Goal: Information Seeking & Learning: Check status

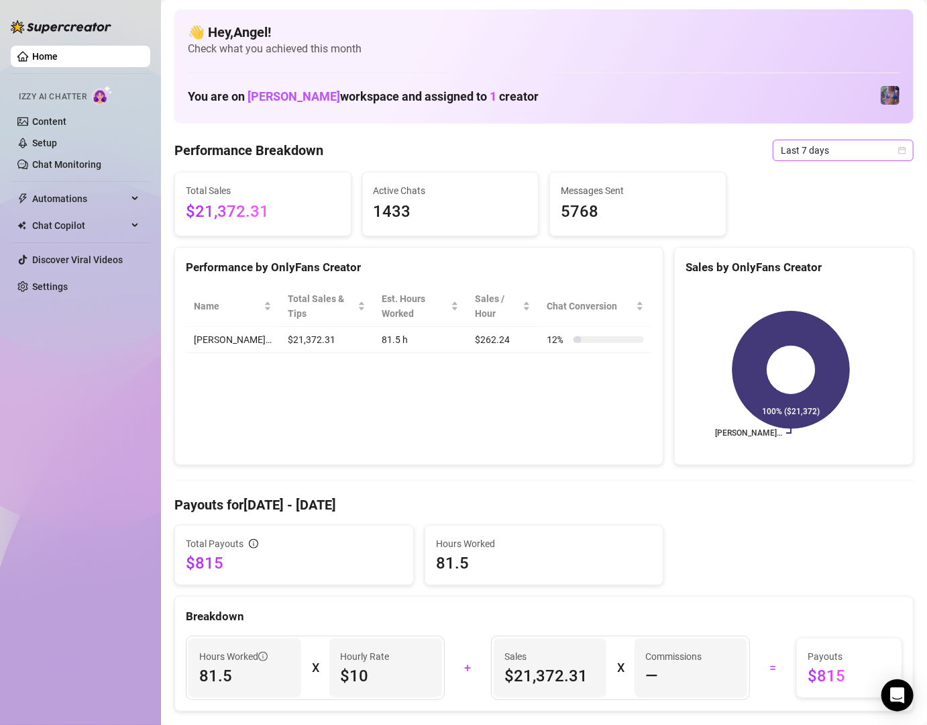
click at [877, 150] on span "Last 7 days" at bounding box center [843, 150] width 125 height 20
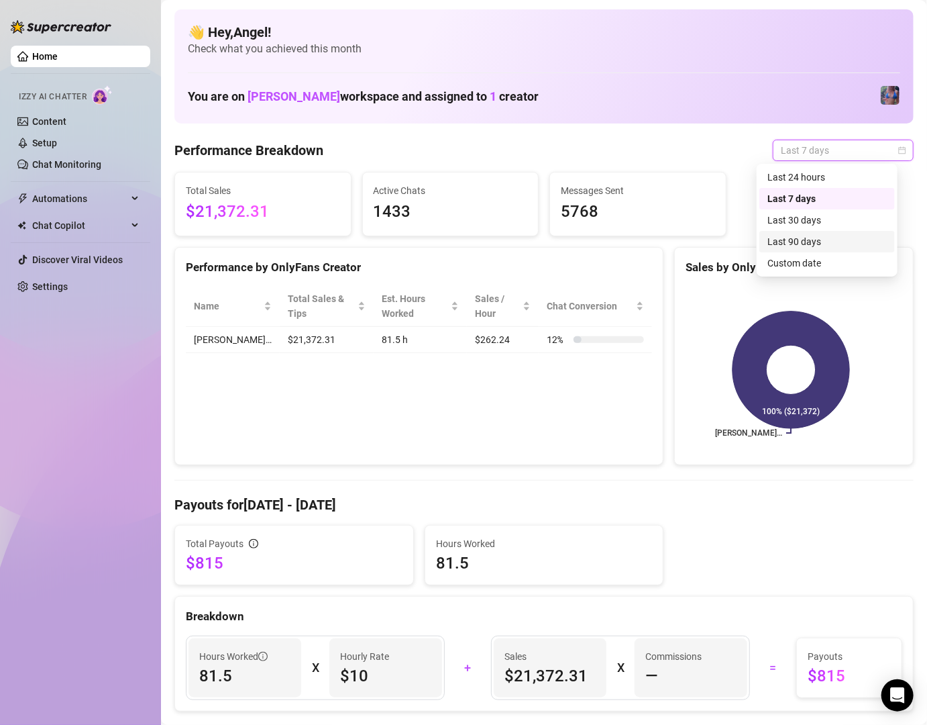
click at [845, 237] on div "Last 90 days" at bounding box center [826, 241] width 119 height 15
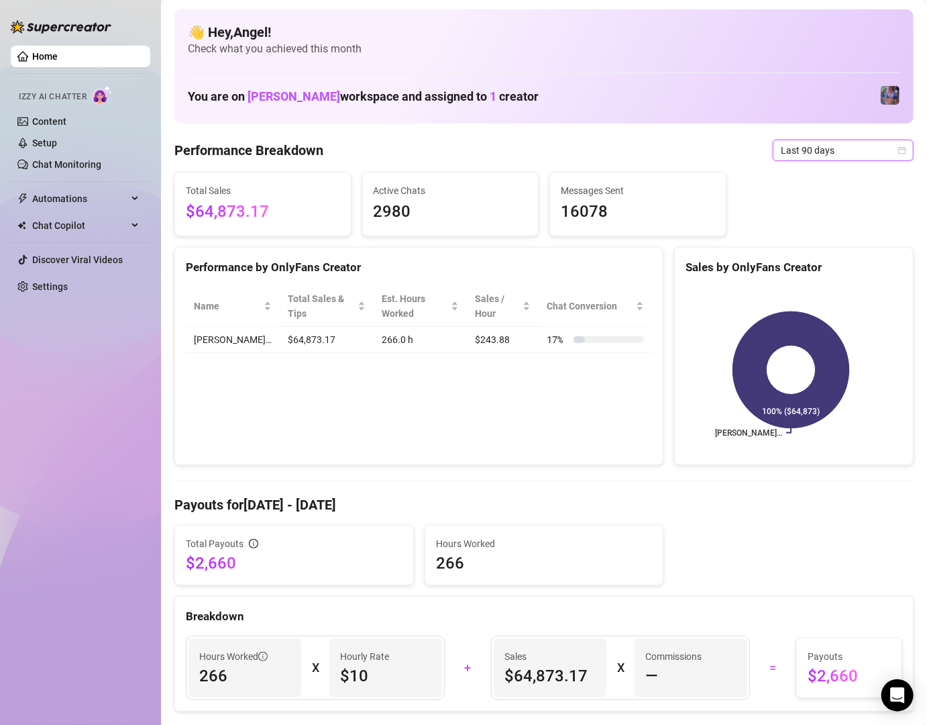
click at [834, 149] on span "Last 90 days" at bounding box center [843, 150] width 125 height 20
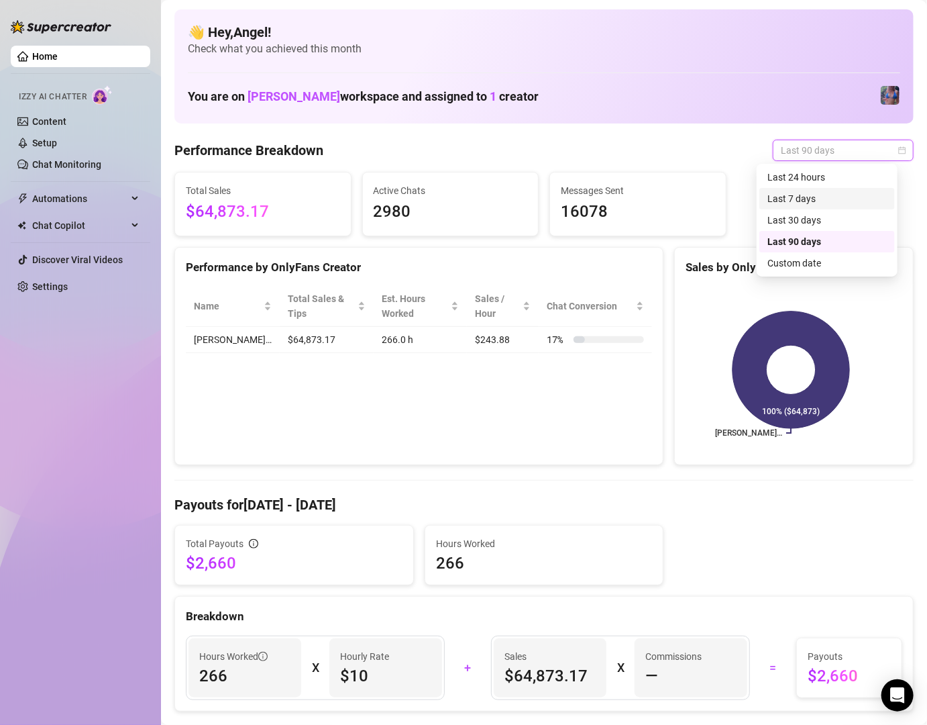
click at [851, 193] on div "Last 7 days" at bounding box center [826, 198] width 119 height 15
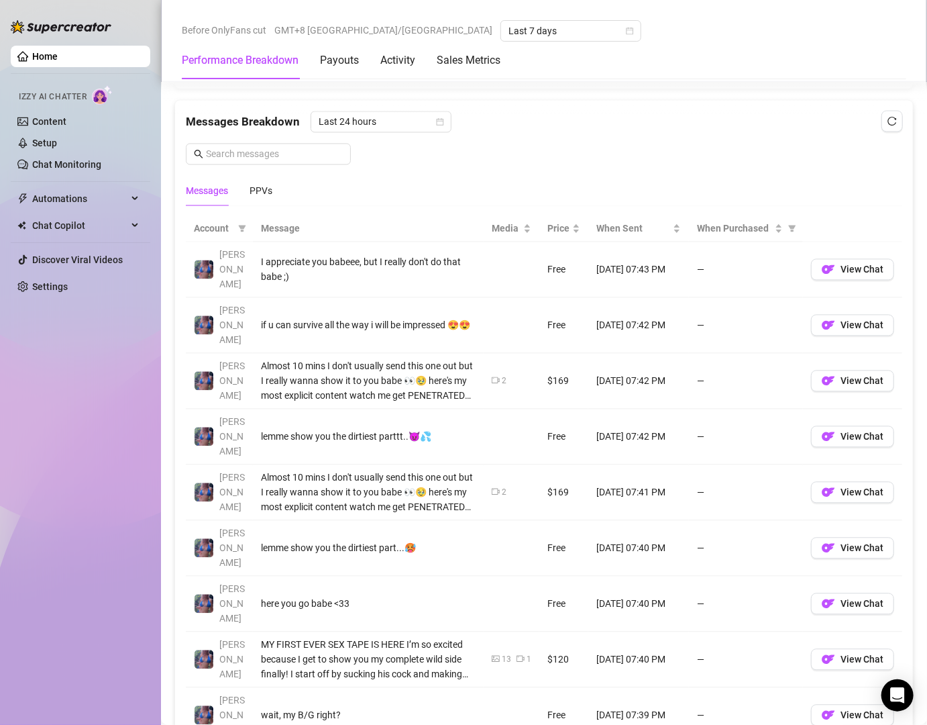
scroll to position [1159, 0]
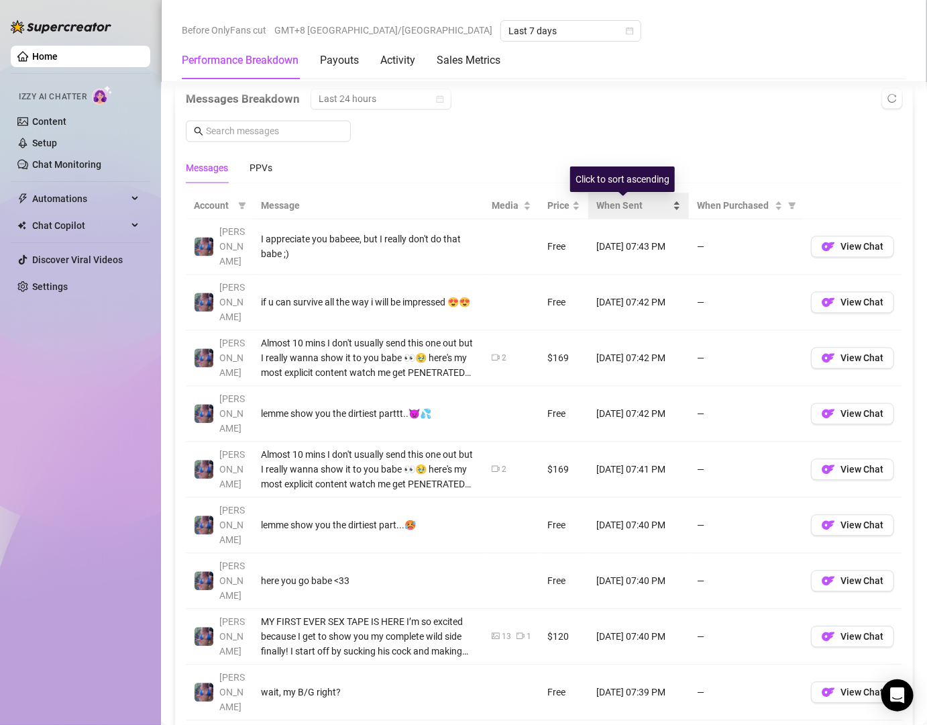
click at [652, 210] on span "When Sent" at bounding box center [633, 206] width 74 height 15
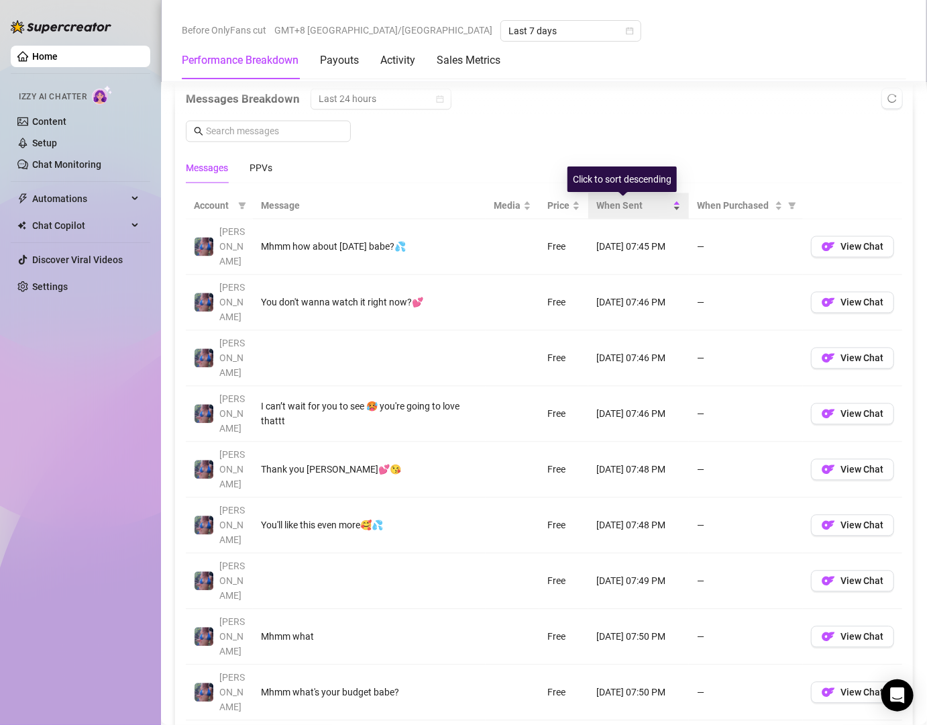
click at [653, 211] on span "When Sent" at bounding box center [633, 206] width 74 height 15
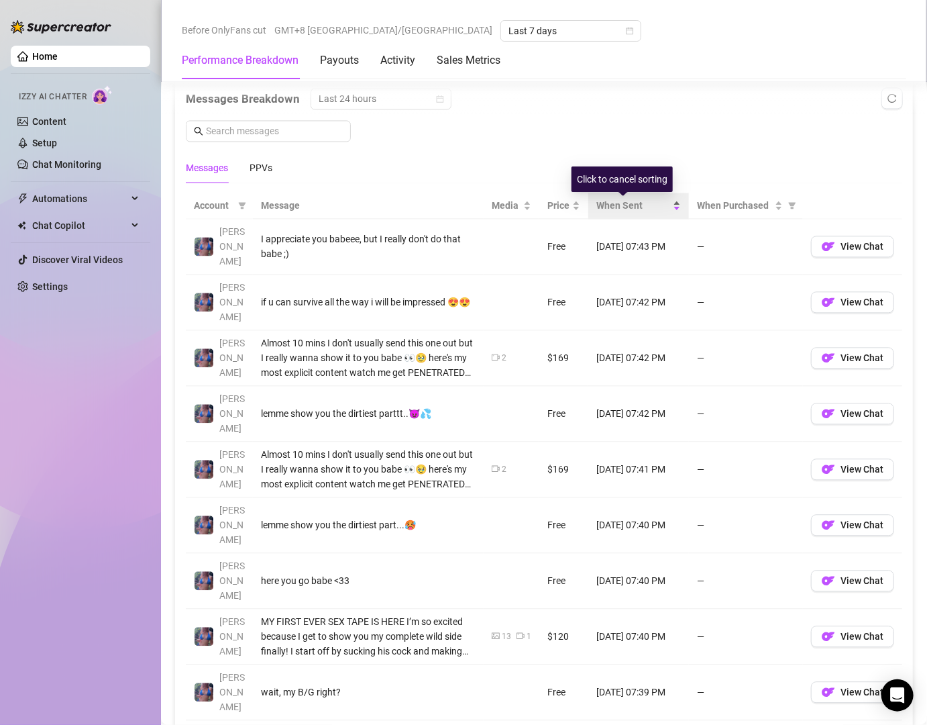
click at [653, 211] on span "When Sent" at bounding box center [633, 206] width 74 height 15
click at [660, 213] on div "When Sent" at bounding box center [638, 206] width 85 height 15
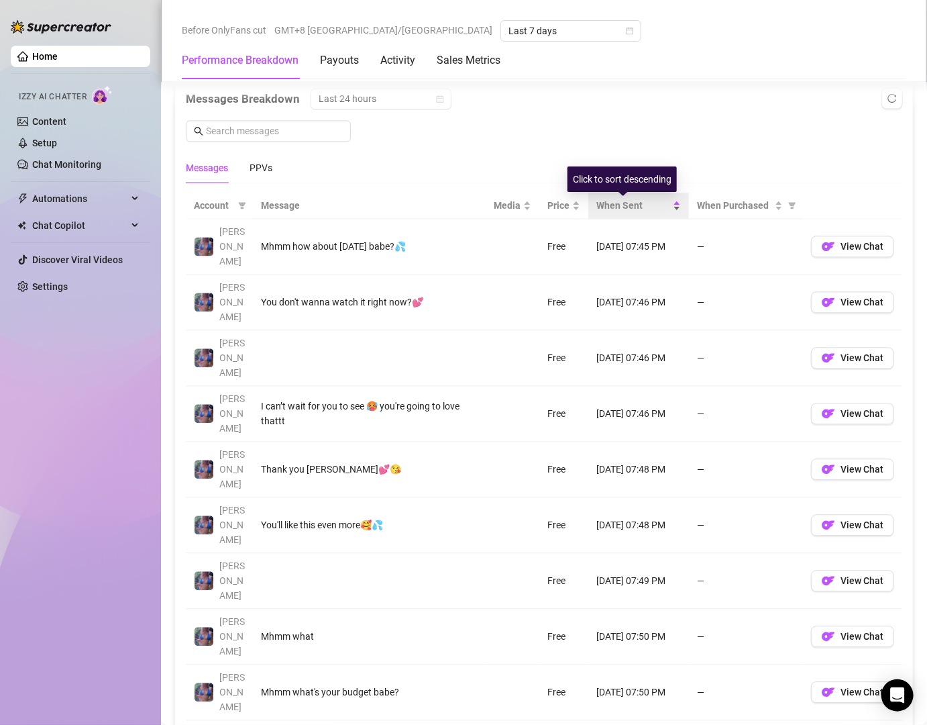
click at [660, 213] on div "When Sent" at bounding box center [638, 206] width 85 height 15
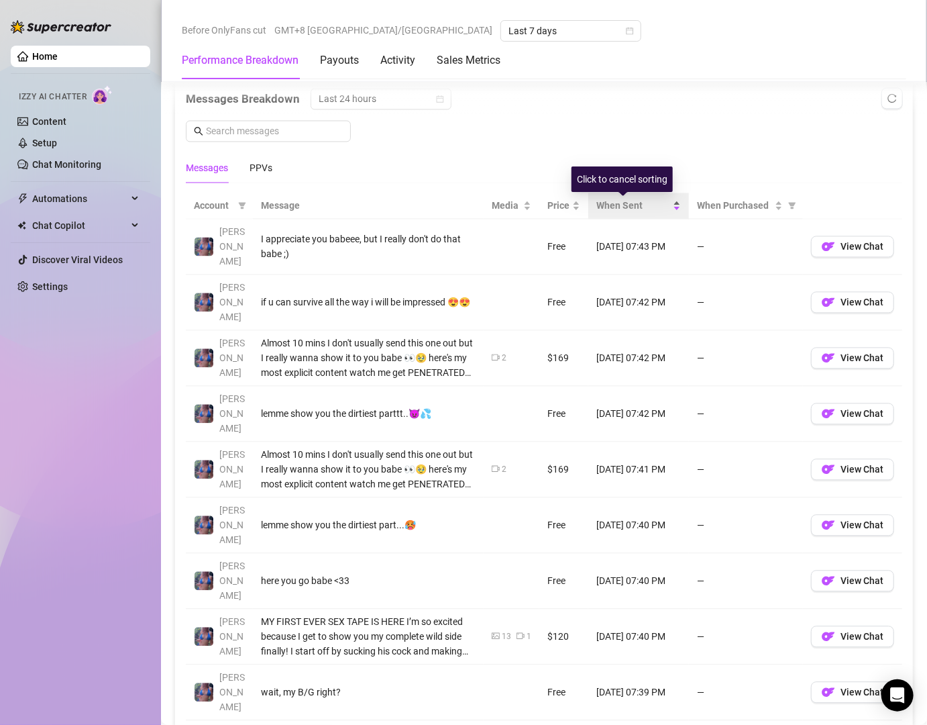
click at [660, 213] on div "When Sent" at bounding box center [638, 206] width 85 height 15
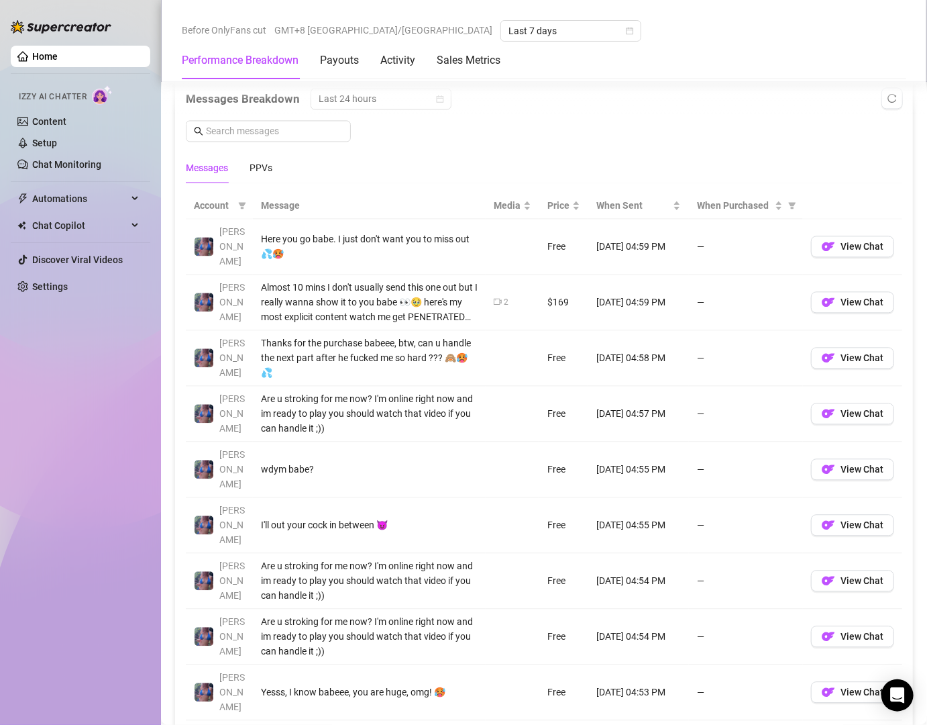
scroll to position [966, 0]
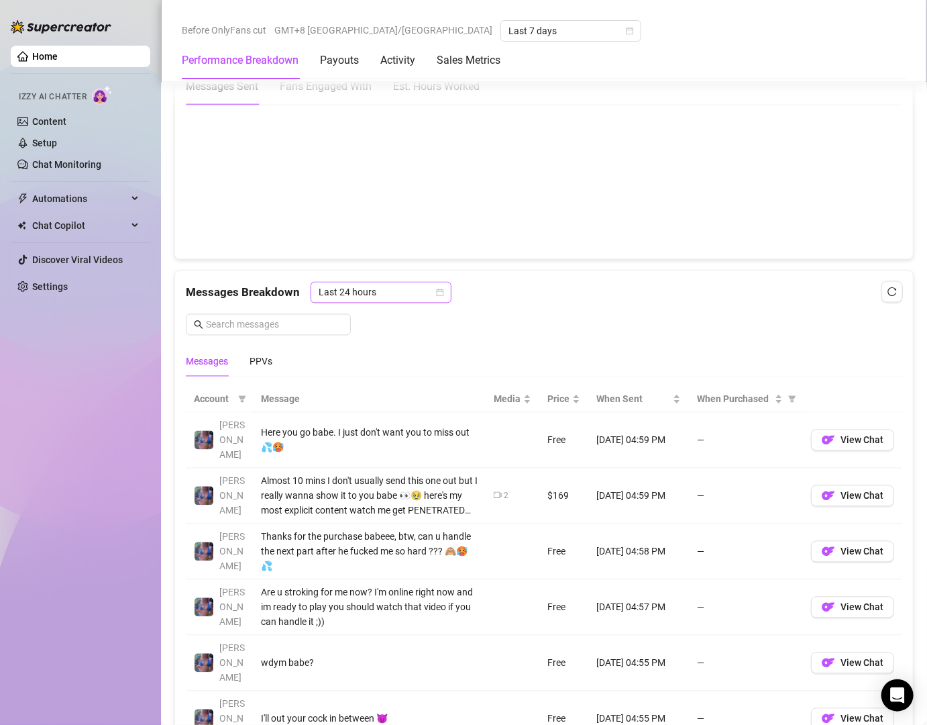
click at [398, 290] on span "Last 24 hours" at bounding box center [381, 292] width 125 height 20
click at [557, 307] on div "Messages Breakdown Last 24 hours Last 24 hours Messages PPVs" at bounding box center [544, 329] width 716 height 95
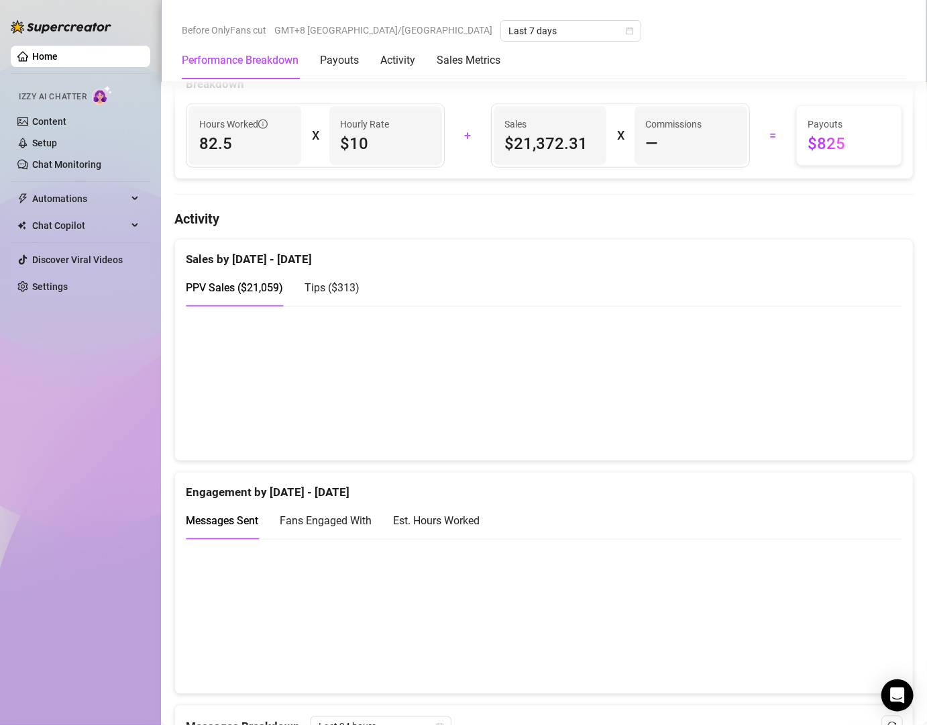
scroll to position [580, 0]
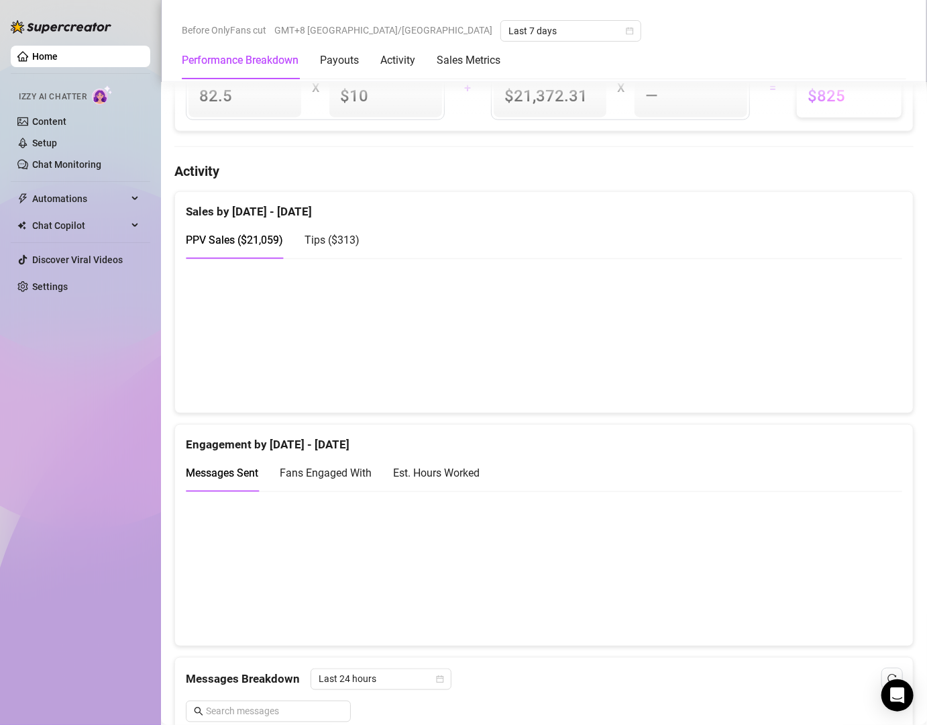
click at [426, 468] on div "Est. Hours Worked" at bounding box center [436, 472] width 87 height 17
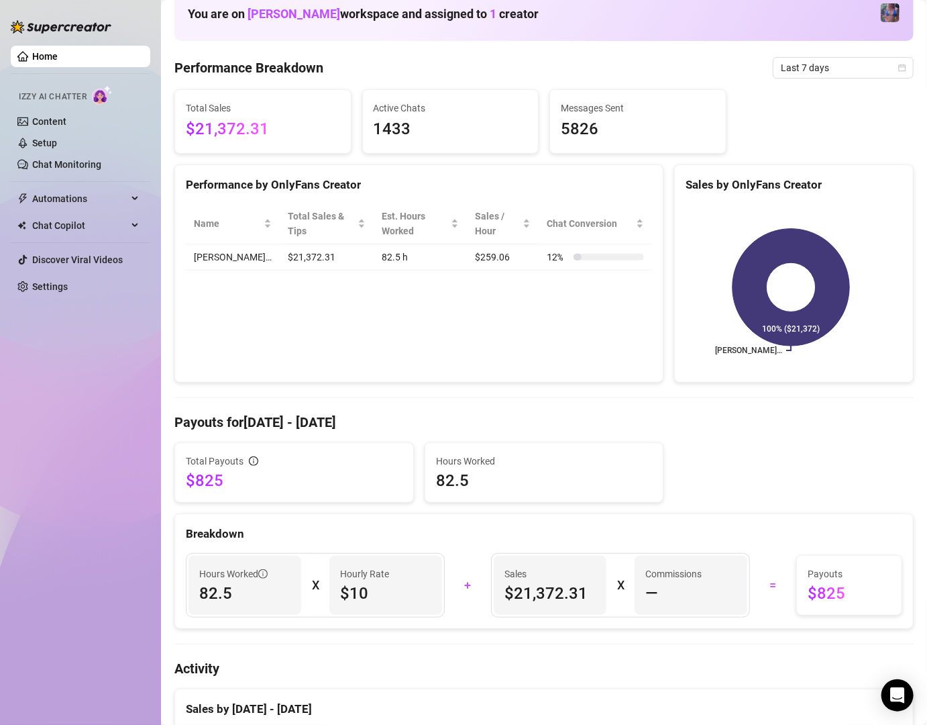
scroll to position [0, 0]
